Goal: Task Accomplishment & Management: Use online tool/utility

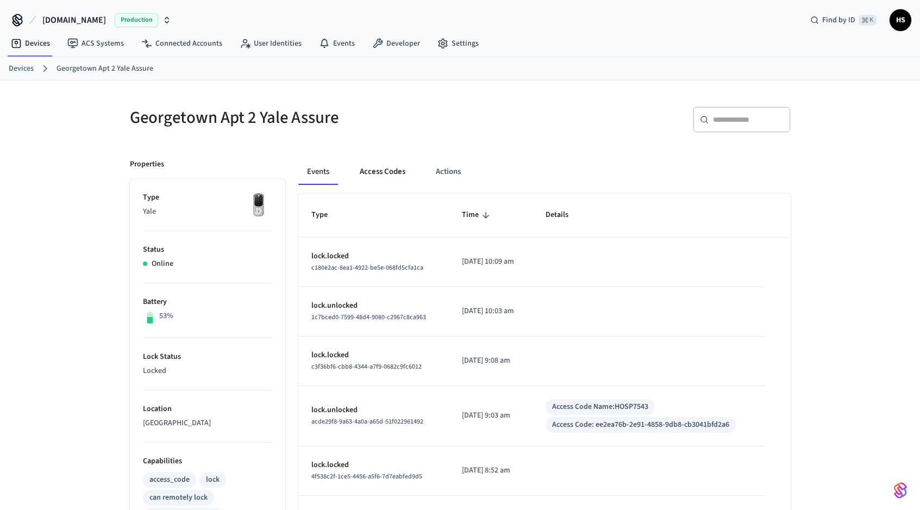
click at [385, 167] on button "Access Codes" at bounding box center [382, 172] width 63 height 26
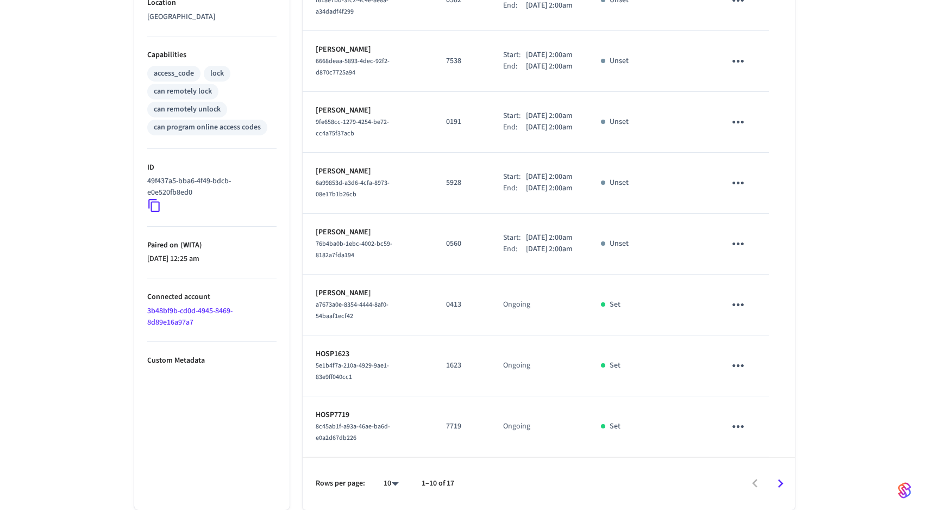
scroll to position [469, 0]
click at [388, 482] on body "Hospitable.com Production Find by ID ⌘ K HS Devices ACS Systems Connected Accou…" at bounding box center [460, 51] width 920 height 915
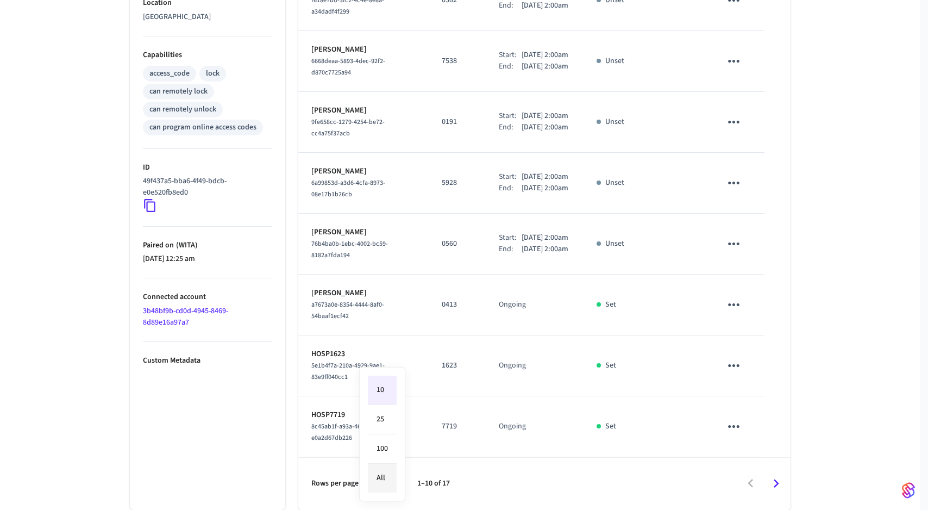
click at [392, 469] on li "All" at bounding box center [382, 477] width 29 height 29
type input "**"
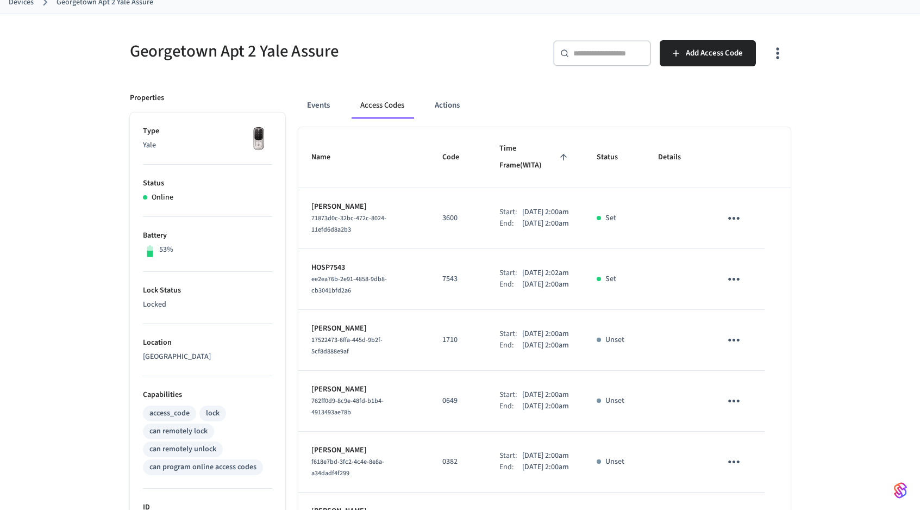
scroll to position [39, 0]
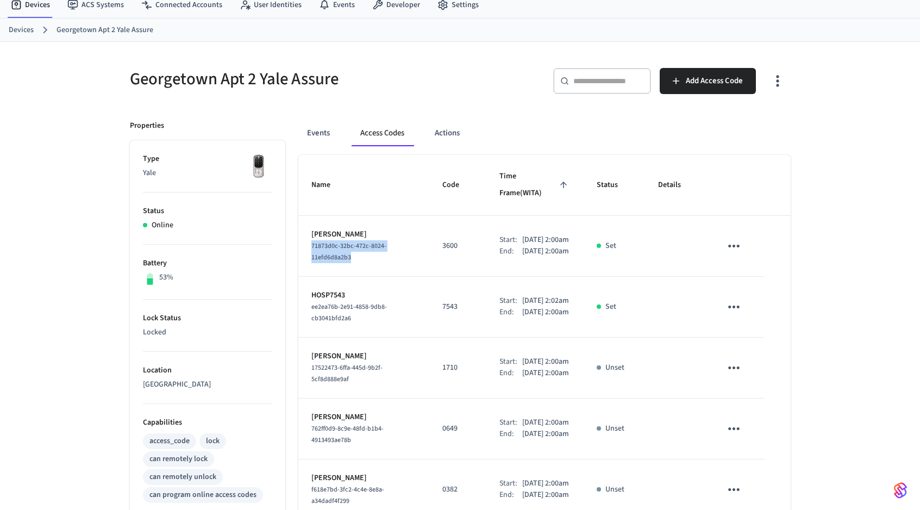
drag, startPoint x: 357, startPoint y: 244, endPoint x: 310, endPoint y: 235, distance: 48.2
click at [310, 235] on td "Gloria Jordan 71873d0c-32bc-472c-8024-11efd6d8a2b3" at bounding box center [363, 246] width 131 height 61
copy span "71873d0c-32bc-472c-8024-11efd6d8a2b3"
click at [322, 136] on button "Events" at bounding box center [318, 133] width 40 height 26
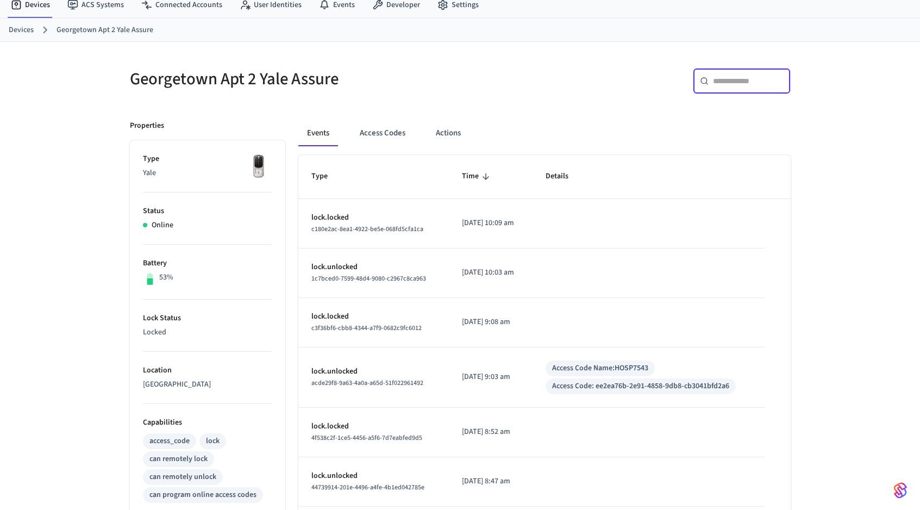
click at [770, 79] on input "text" at bounding box center [748, 81] width 71 height 11
paste input "**********"
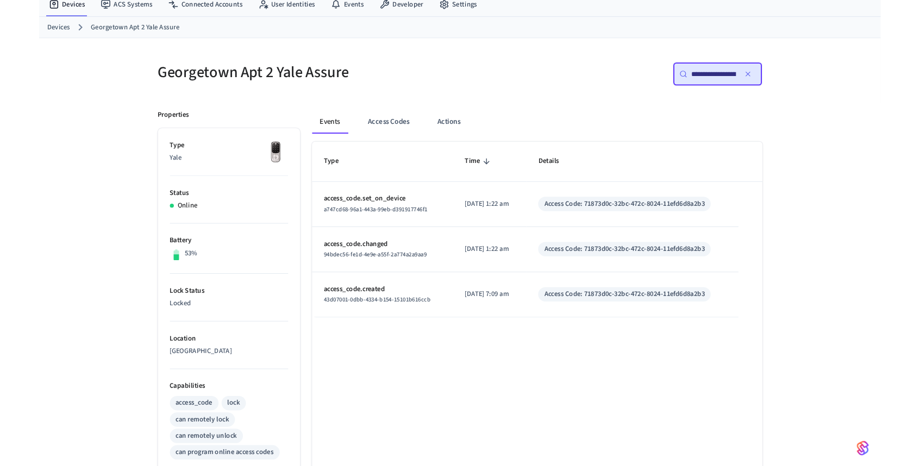
scroll to position [0, 82]
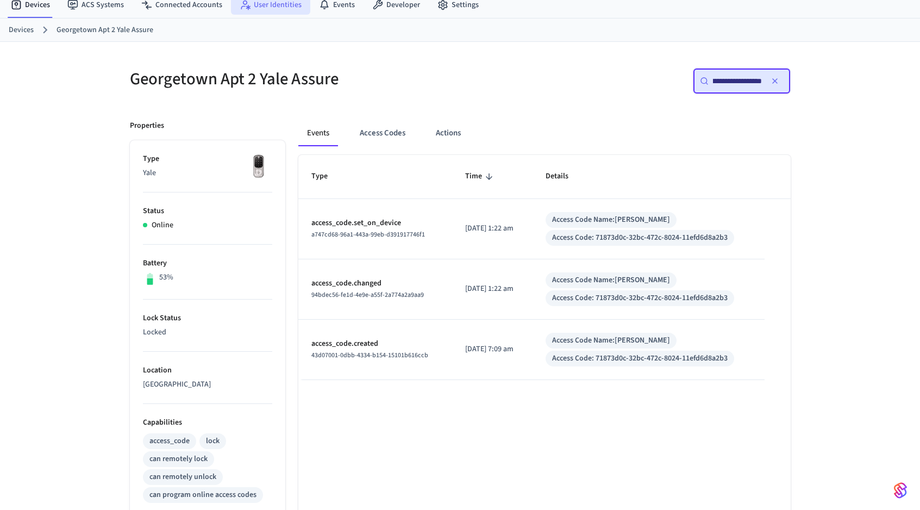
type input "**********"
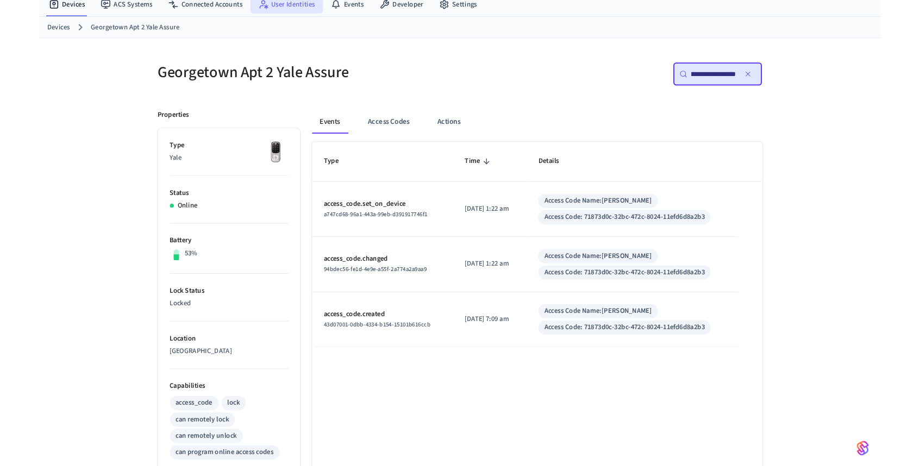
scroll to position [0, 0]
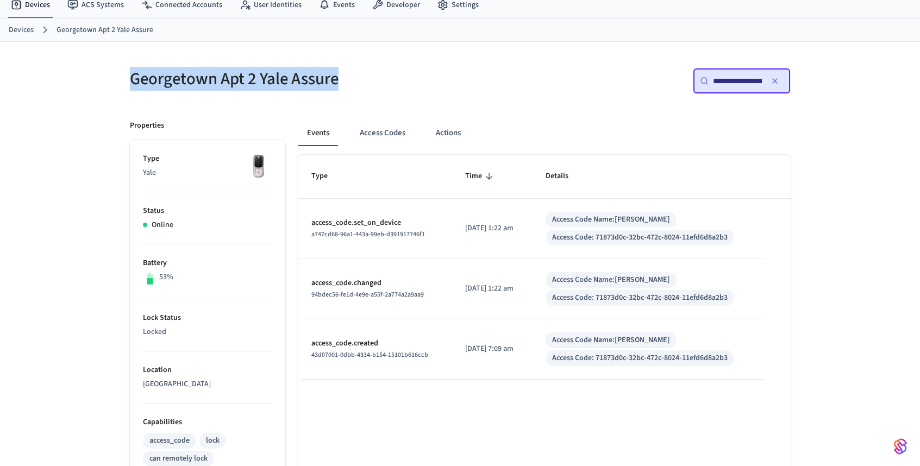
drag, startPoint x: 343, startPoint y: 76, endPoint x: 128, endPoint y: 78, distance: 214.6
click at [128, 78] on div "Georgetown Apt 2 Yale Assure" at bounding box center [285, 79] width 337 height 48
copy h5 "Georgetown Apt 2 Yale Assure"
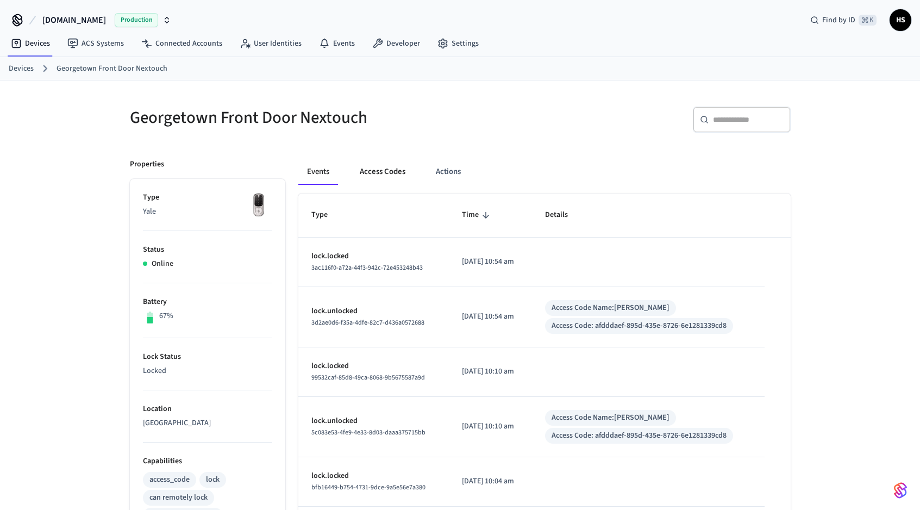
click at [390, 174] on button "Access Codes" at bounding box center [382, 172] width 63 height 26
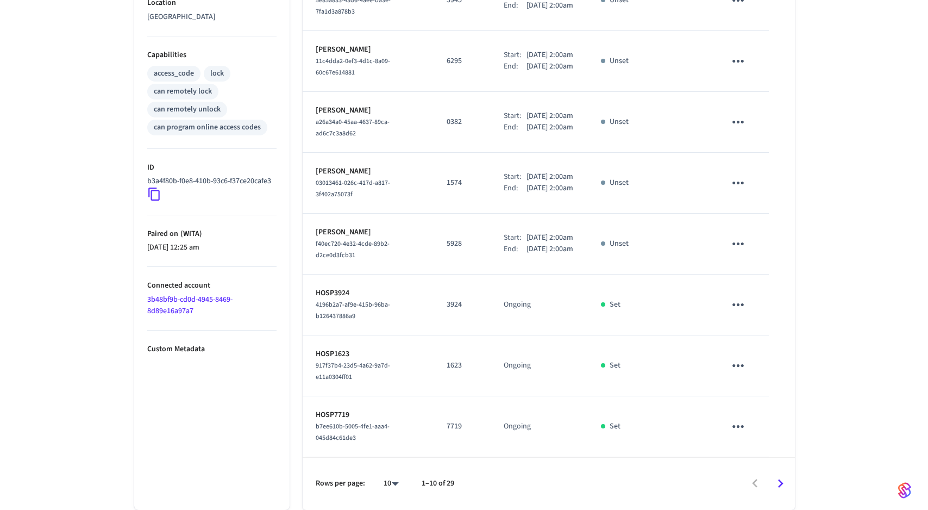
scroll to position [469, 0]
click at [388, 483] on body "[DOMAIN_NAME] Production Find by ID ⌘ K HS Devices ACS Systems Connected Accoun…" at bounding box center [460, 51] width 920 height 915
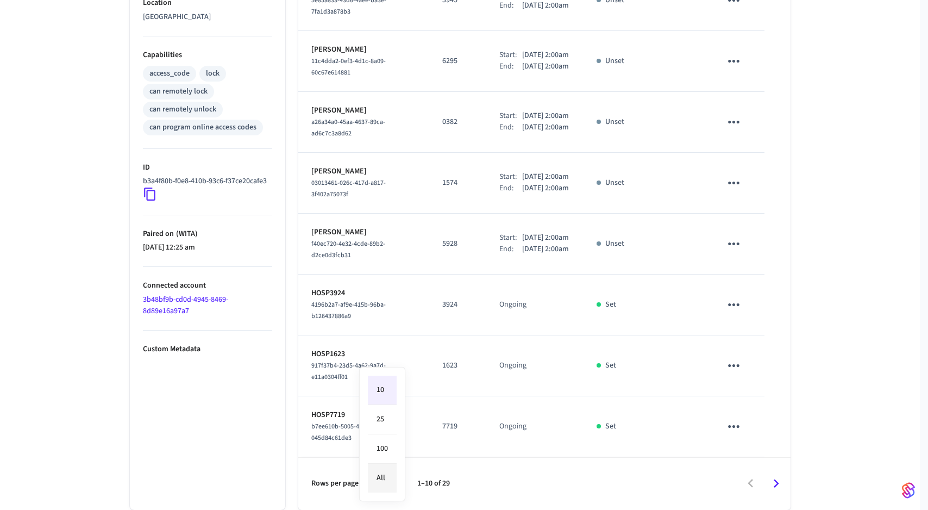
click at [392, 473] on li "All" at bounding box center [382, 477] width 29 height 29
type input "**"
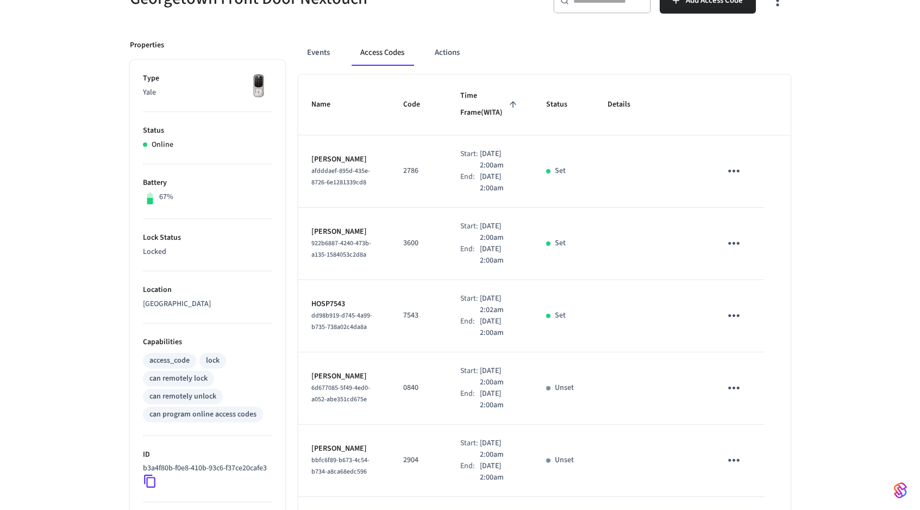
scroll to position [65, 0]
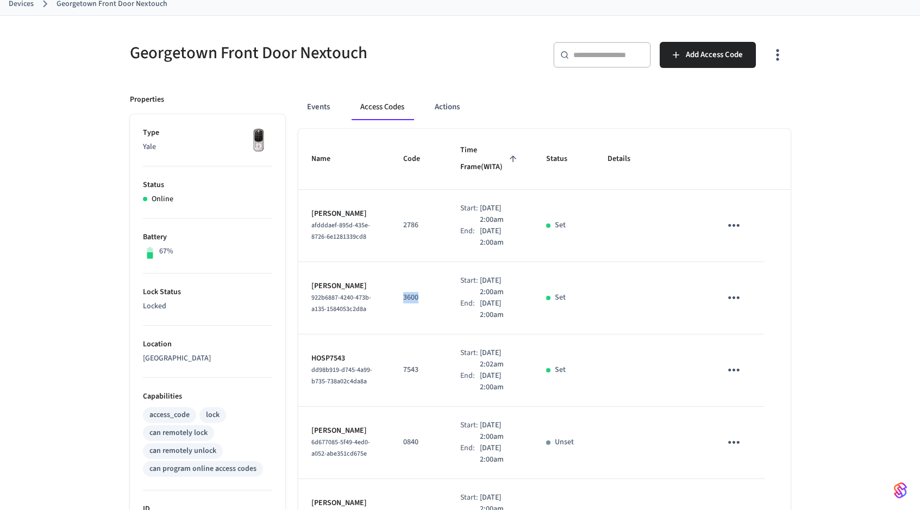
drag, startPoint x: 391, startPoint y: 313, endPoint x: 409, endPoint y: 315, distance: 18.0
click at [409, 315] on td "3600" at bounding box center [418, 298] width 57 height 72
click at [422, 303] on p "3600" at bounding box center [418, 297] width 31 height 11
drag, startPoint x: 311, startPoint y: 311, endPoint x: 353, endPoint y: 332, distance: 47.4
click at [352, 315] on div "922b6887-4240-473b-a135-1584053c2d8a" at bounding box center [344, 303] width 66 height 23
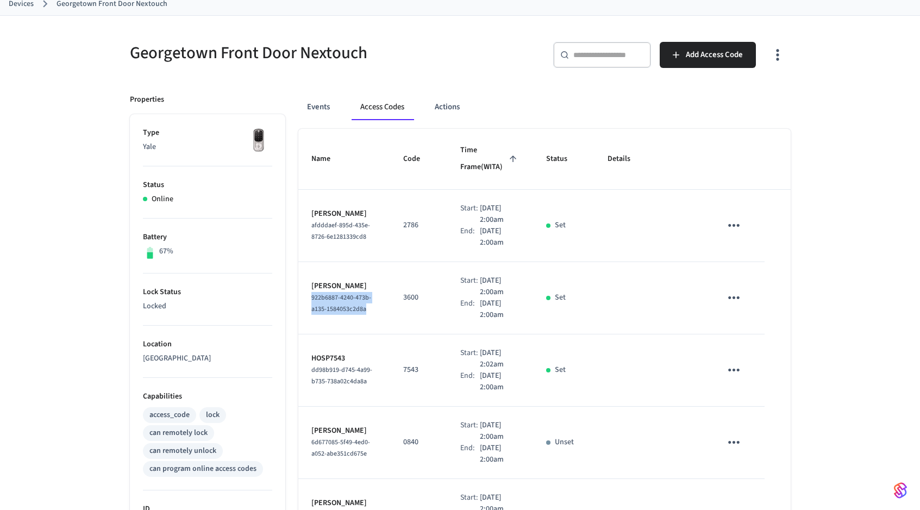
copy span "922b6887-4240-473b-a135-1584053c2d8a"
click at [595, 53] on input "text" at bounding box center [608, 54] width 71 height 11
click at [330, 104] on button "Events" at bounding box center [318, 107] width 40 height 26
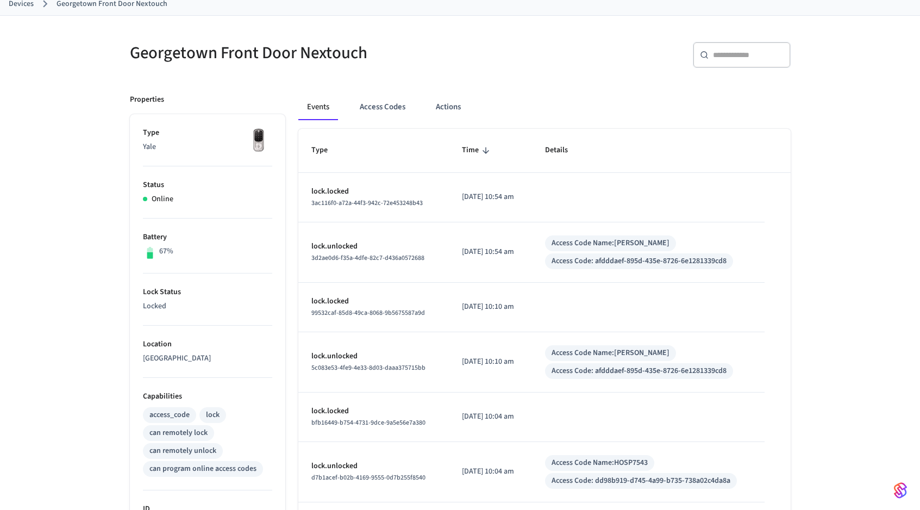
click at [733, 62] on div "​ ​" at bounding box center [742, 55] width 98 height 26
paste input "**********"
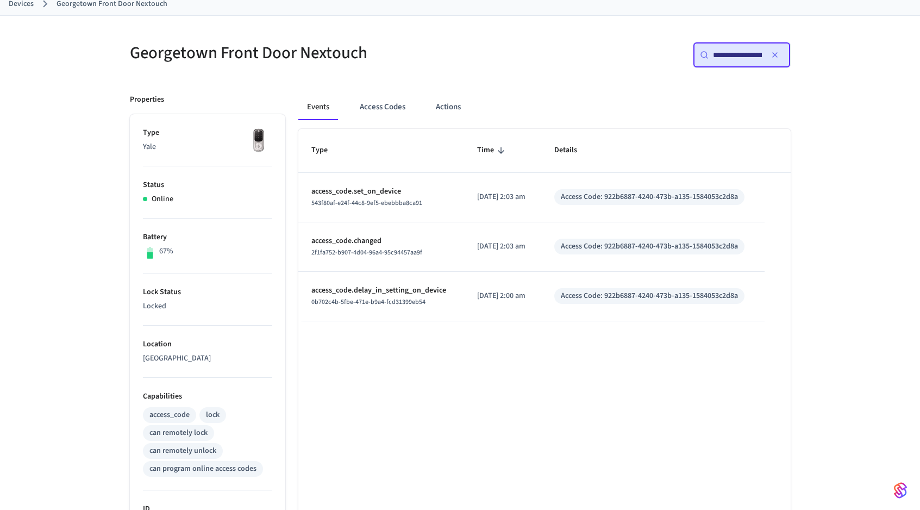
scroll to position [0, 84]
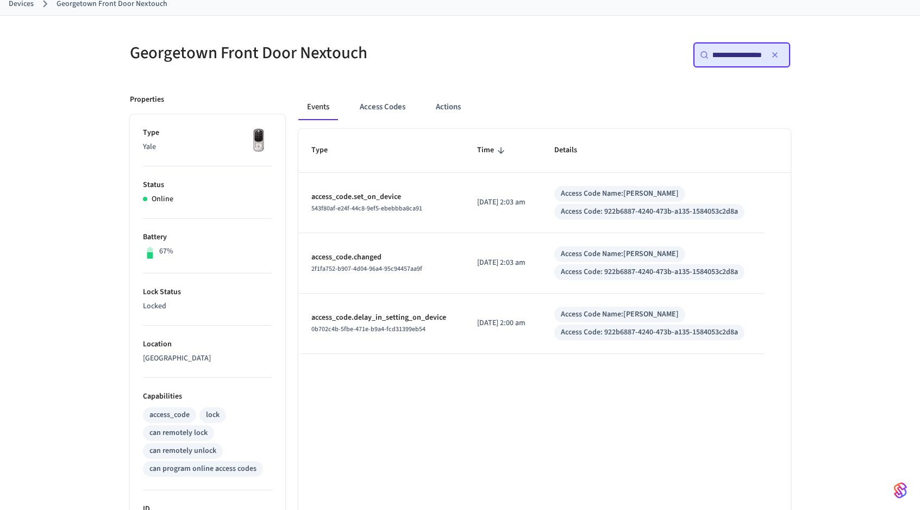
type input "**********"
click at [602, 85] on div "Events Access Codes Actions Type Time Details access_code.set_on_device 543f80a…" at bounding box center [537, 396] width 505 height 631
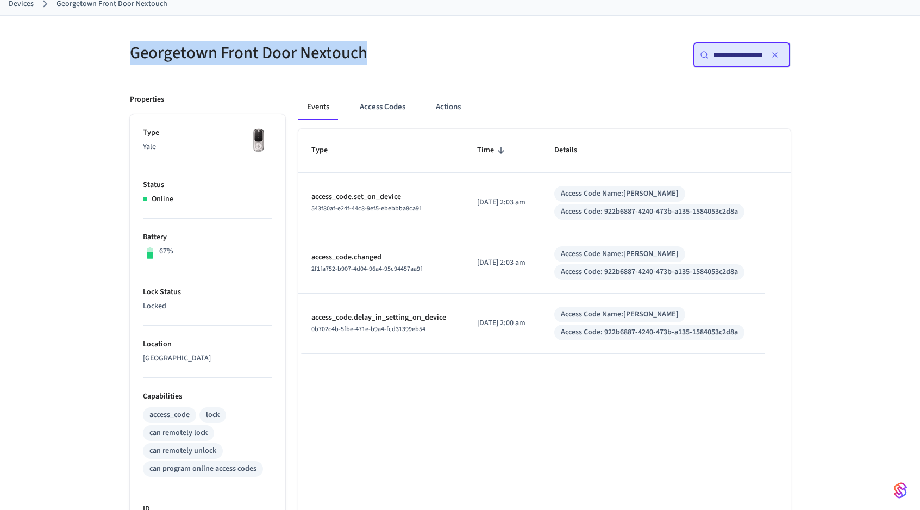
drag, startPoint x: 130, startPoint y: 53, endPoint x: 374, endPoint y: 53, distance: 243.9
click at [374, 53] on h5 "Georgetown Front Door Nextouch" at bounding box center [292, 53] width 324 height 22
copy h5 "Georgetown Front Door Nextouch"
click at [447, 27] on div "**********" at bounding box center [459, 364] width 695 height 696
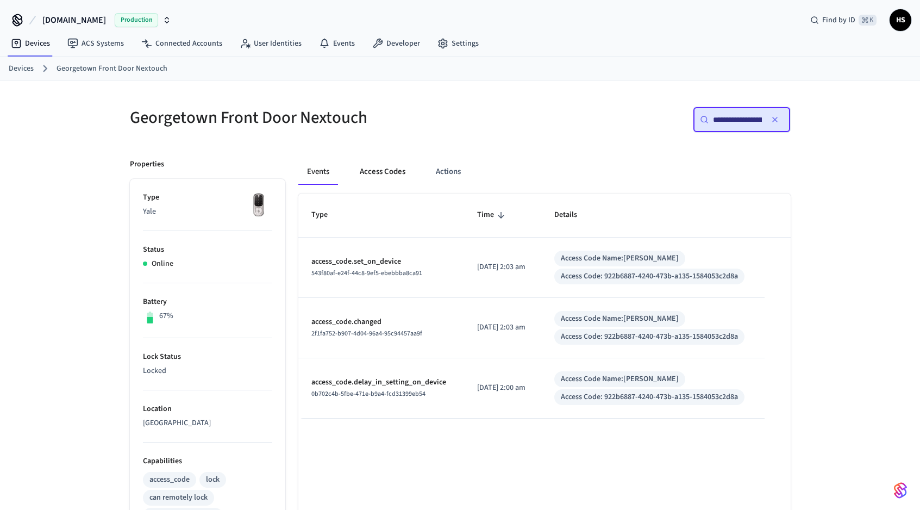
click at [379, 174] on button "Access Codes" at bounding box center [382, 172] width 63 height 26
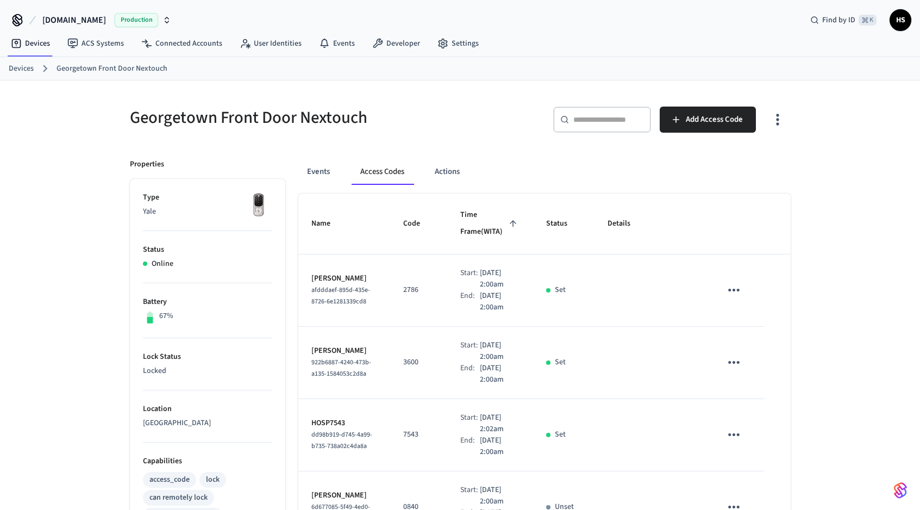
click at [488, 161] on div "Events Access Codes Actions" at bounding box center [544, 172] width 492 height 26
click at [784, 122] on icon "button" at bounding box center [777, 119] width 17 height 17
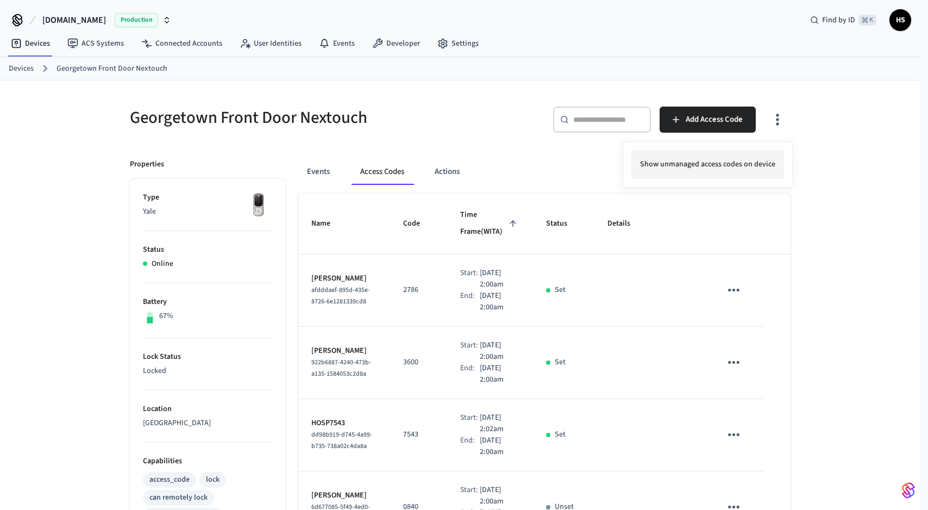
click at [762, 161] on li "Show unmanaged access codes on device" at bounding box center [707, 164] width 153 height 29
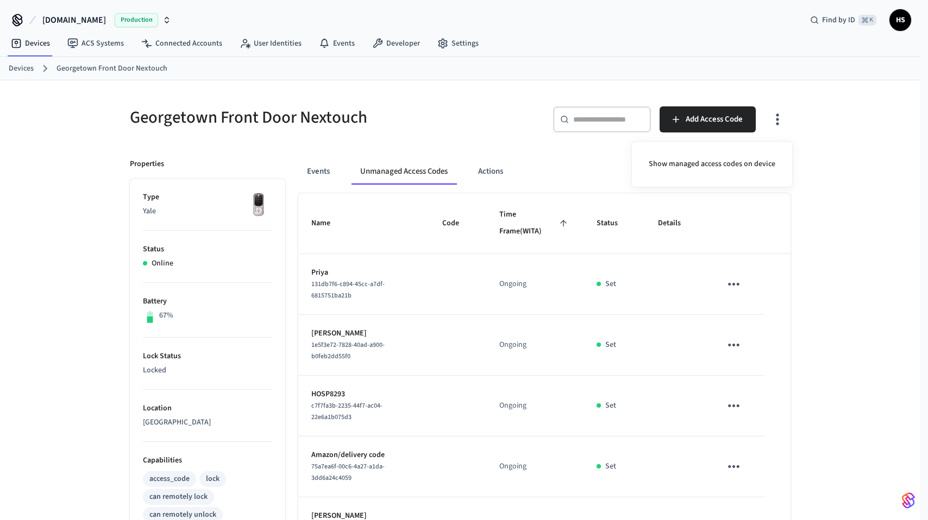
click at [838, 247] on div at bounding box center [464, 260] width 928 height 520
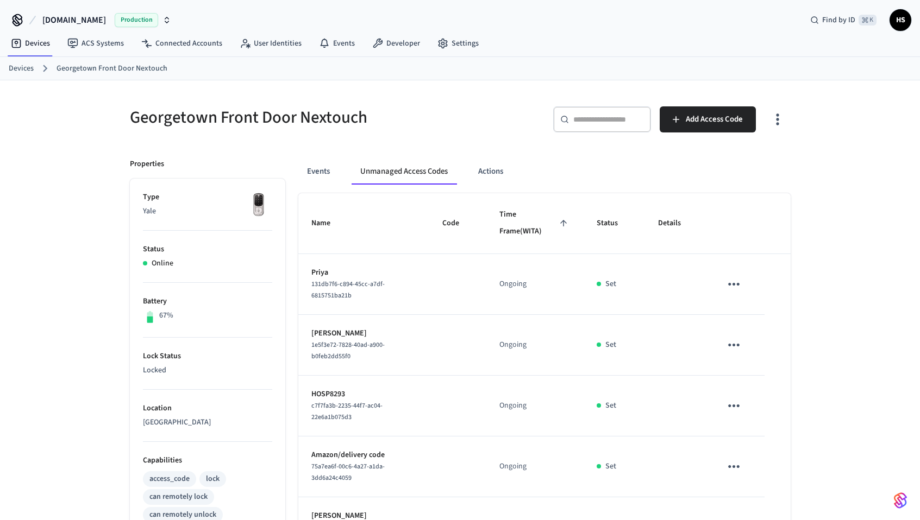
click at [858, 251] on div "Georgetown Front Door Nextouch ​ ​ Add Access Code Properties Type Yale Status …" at bounding box center [460, 428] width 920 height 696
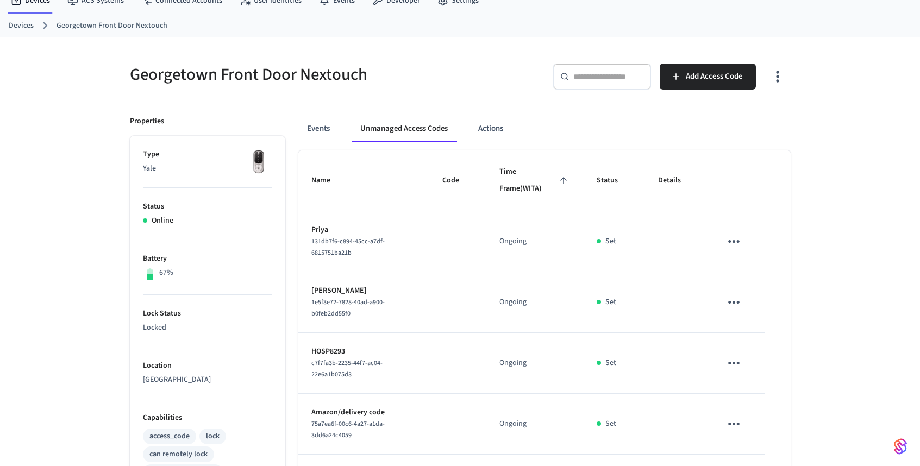
scroll to position [59, 0]
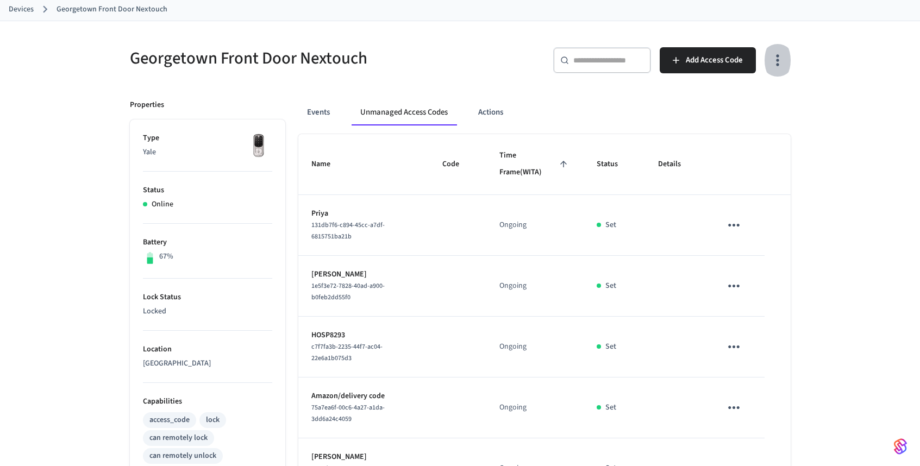
click at [772, 64] on icon "button" at bounding box center [777, 60] width 17 height 17
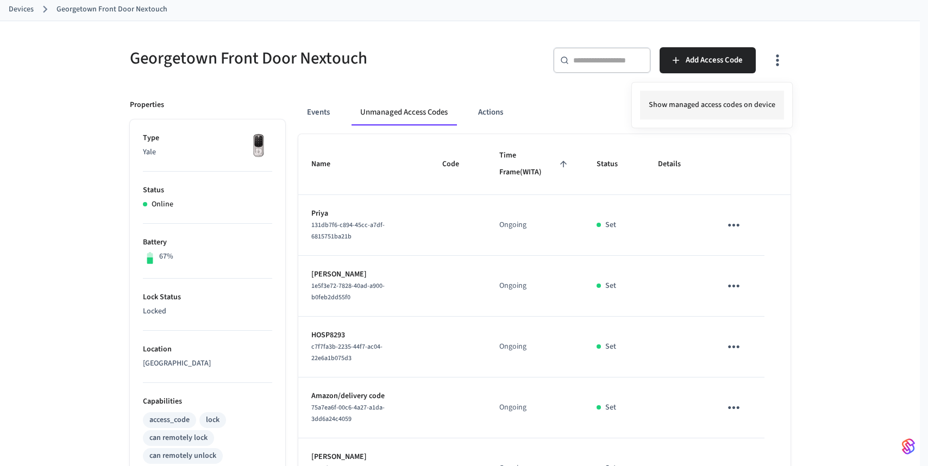
click at [758, 95] on li "Show managed access codes on device" at bounding box center [712, 105] width 144 height 29
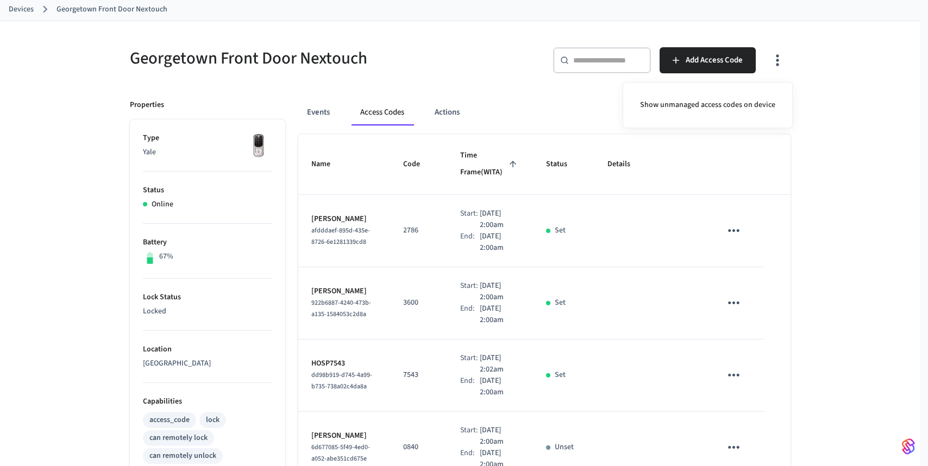
click at [581, 234] on div at bounding box center [464, 233] width 928 height 466
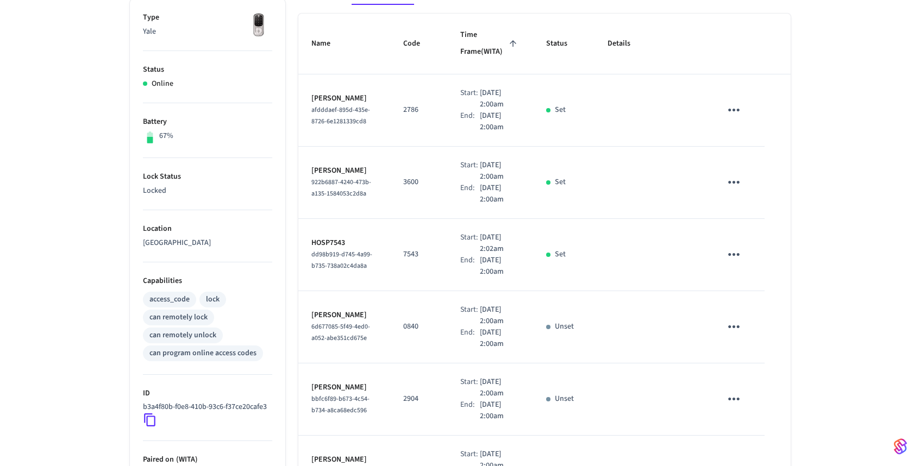
scroll to position [112, 0]
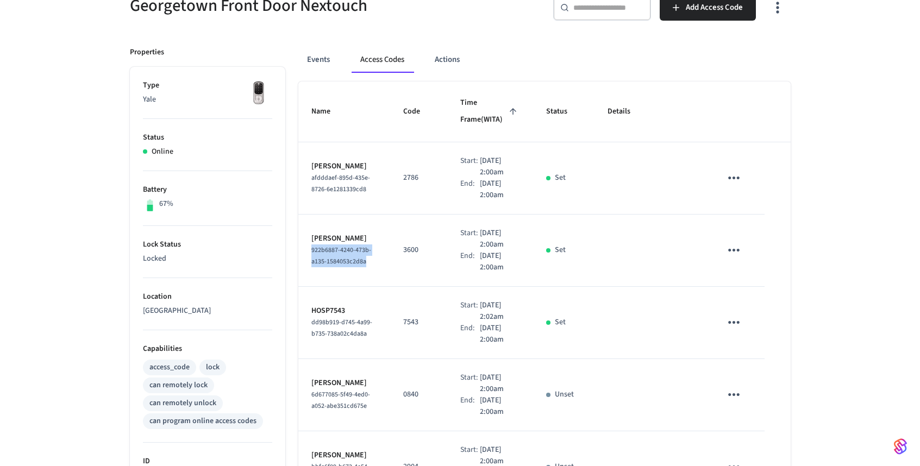
drag, startPoint x: 311, startPoint y: 260, endPoint x: 355, endPoint y: 280, distance: 48.2
click at [355, 267] on div "922b6887-4240-473b-a135-1584053c2d8a" at bounding box center [344, 255] width 66 height 23
copy span "922b6887-4240-473b-a135-1584053c2d8a"
drag, startPoint x: 326, startPoint y: 60, endPoint x: 500, endPoint y: 35, distance: 175.6
click at [326, 61] on button "Events" at bounding box center [318, 60] width 40 height 26
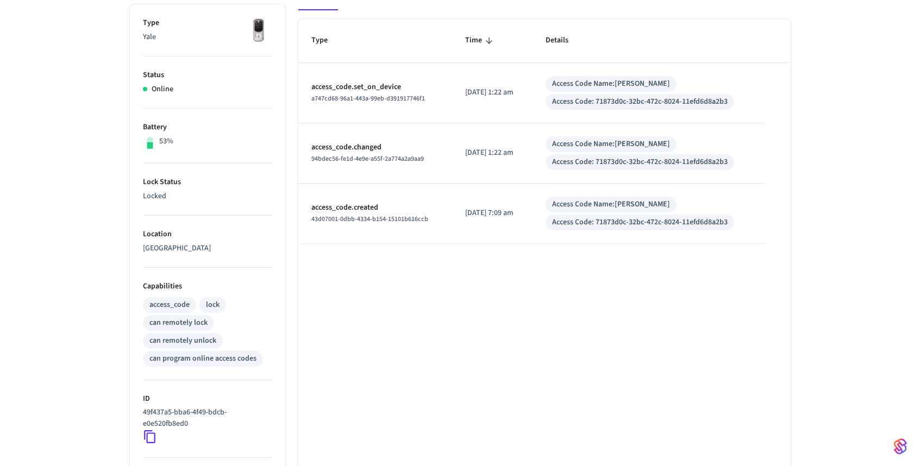
scroll to position [174, 0]
